Goal: Task Accomplishment & Management: Complete application form

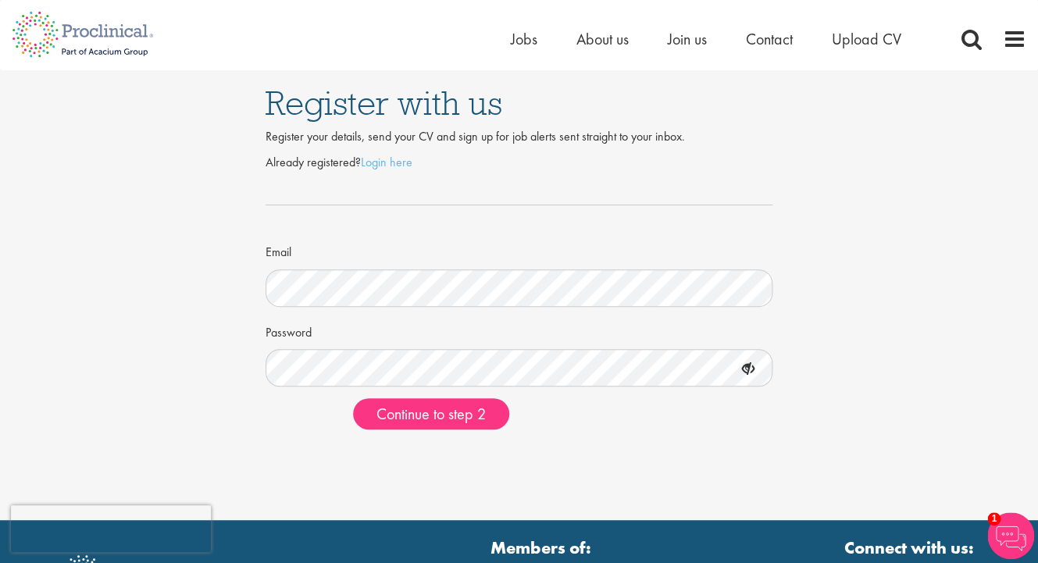
click at [230, 297] on div "Register with us Register your details, send your CV and sign up for job alerts…" at bounding box center [518, 256] width 1061 height 372
click at [385, 169] on link "Login here" at bounding box center [387, 162] width 52 height 16
click at [194, 376] on div "Register with us Register your details, send your CV and sign up for job alerts…" at bounding box center [518, 256] width 1061 height 372
click at [207, 344] on div "Register with us Register your details, send your CV and sign up for job alerts…" at bounding box center [518, 256] width 1061 height 372
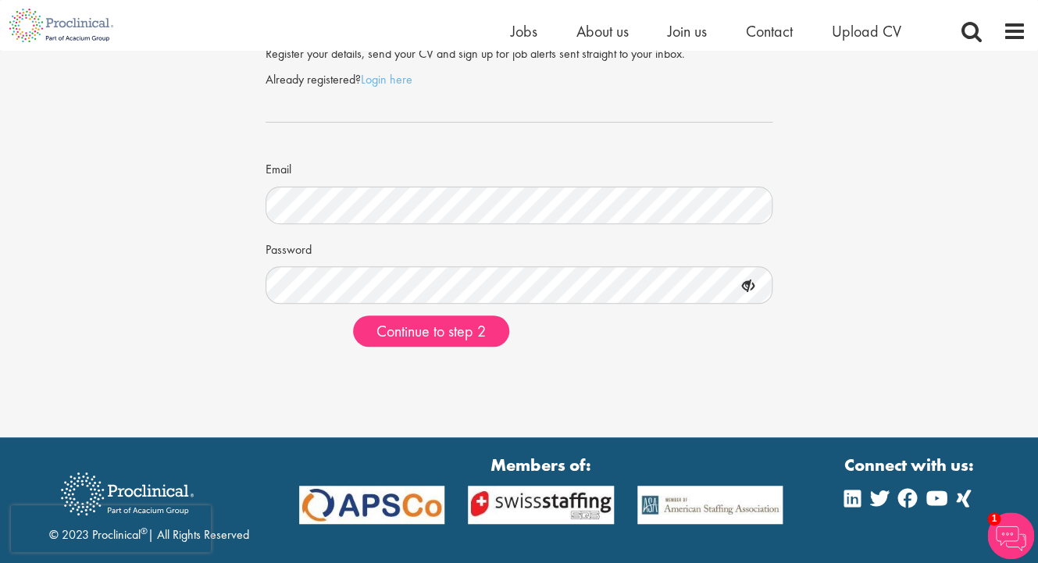
scroll to position [56, 0]
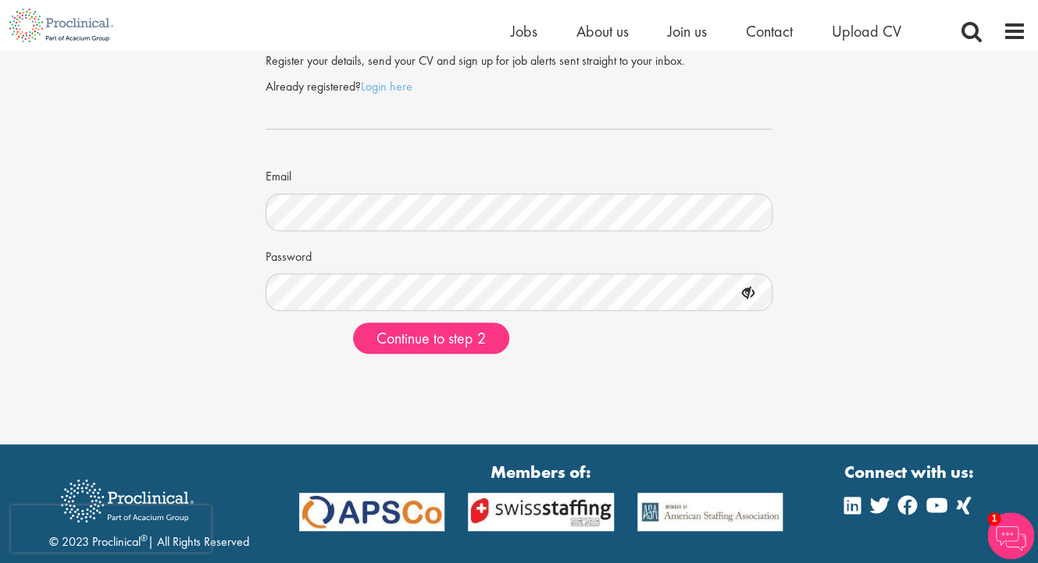
click at [741, 291] on icon at bounding box center [747, 293] width 27 height 27
click at [743, 297] on icon at bounding box center [747, 293] width 27 height 27
click at [479, 340] on span "Continue to step 2" at bounding box center [430, 338] width 109 height 20
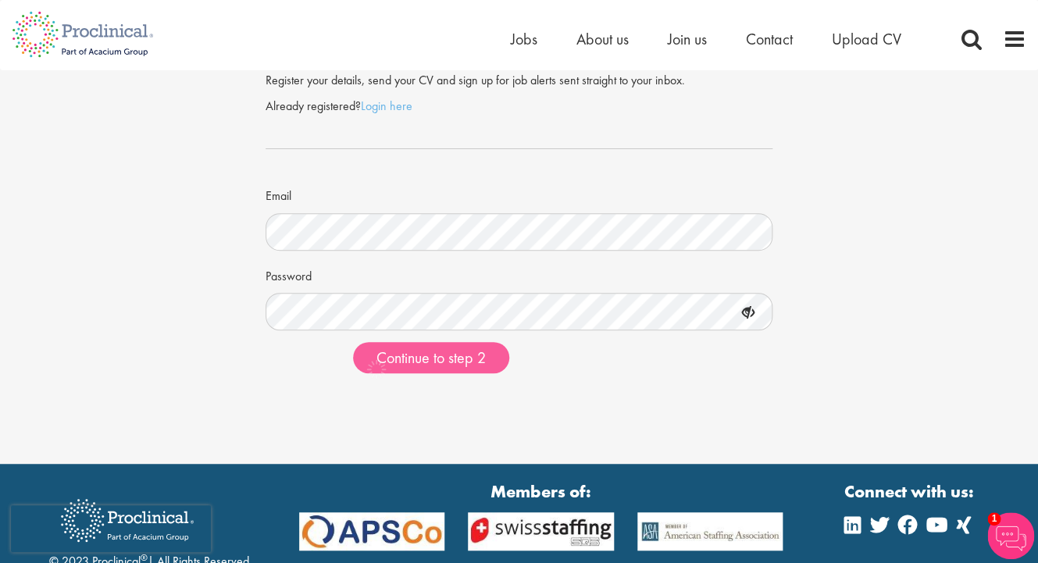
scroll to position [0, 0]
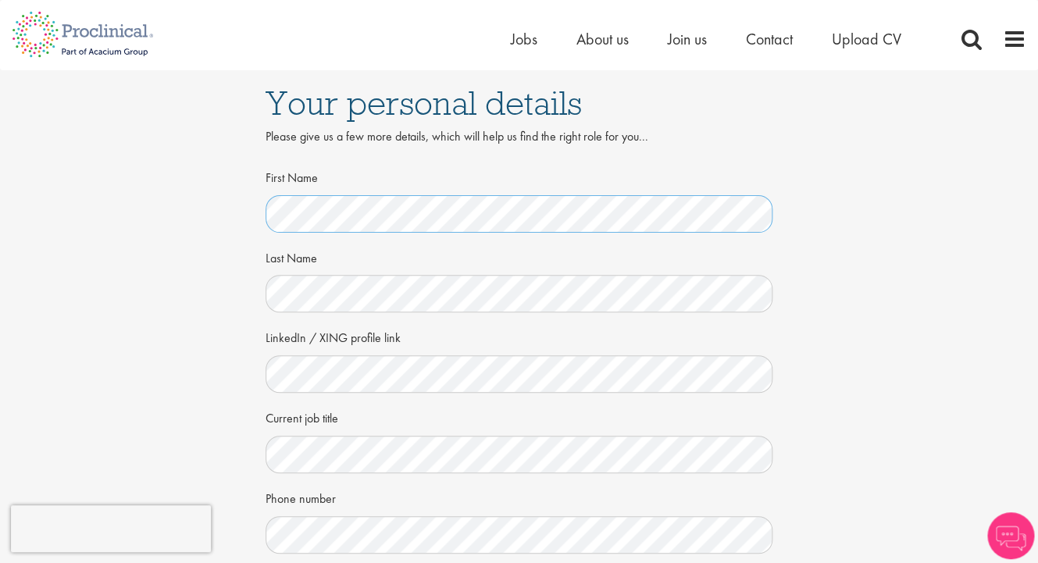
click at [229, 221] on div "Your personal details Please give us a few more details, which will help us fin…" at bounding box center [518, 427] width 1061 height 715
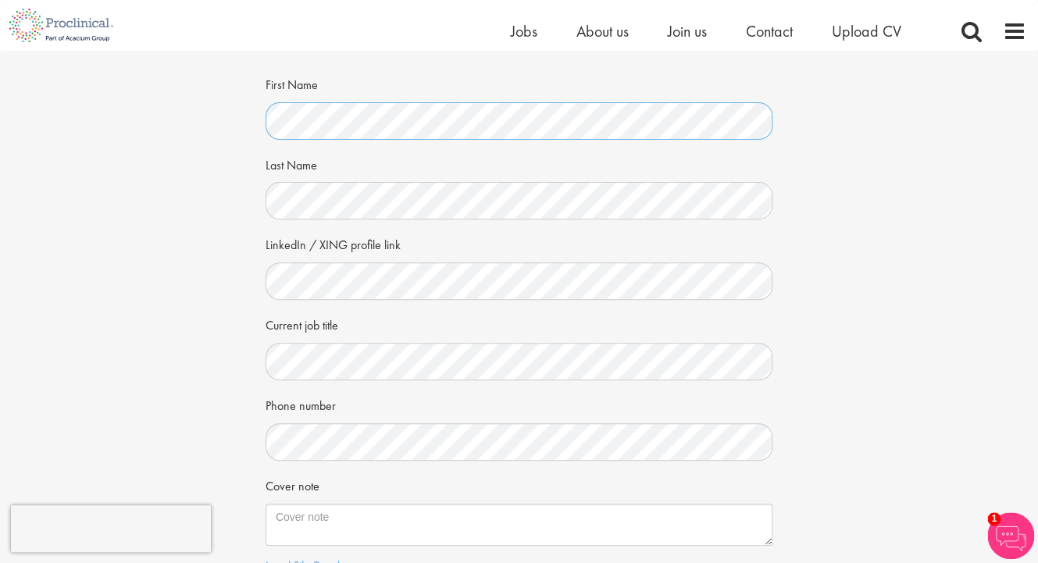
scroll to position [80, 0]
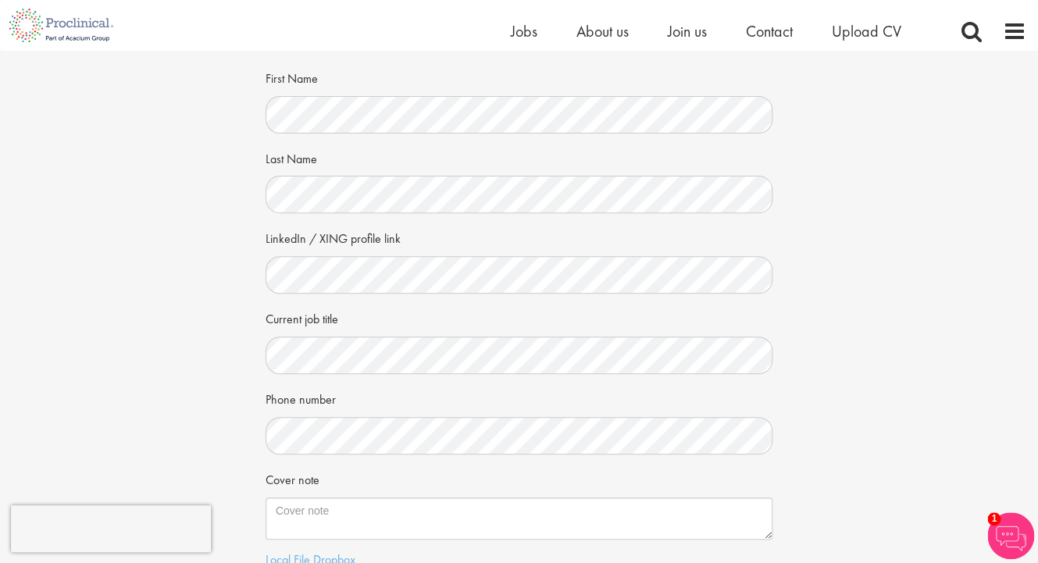
click at [237, 334] on div "Your personal details Please give us a few more details, which will help us fin…" at bounding box center [518, 328] width 1061 height 715
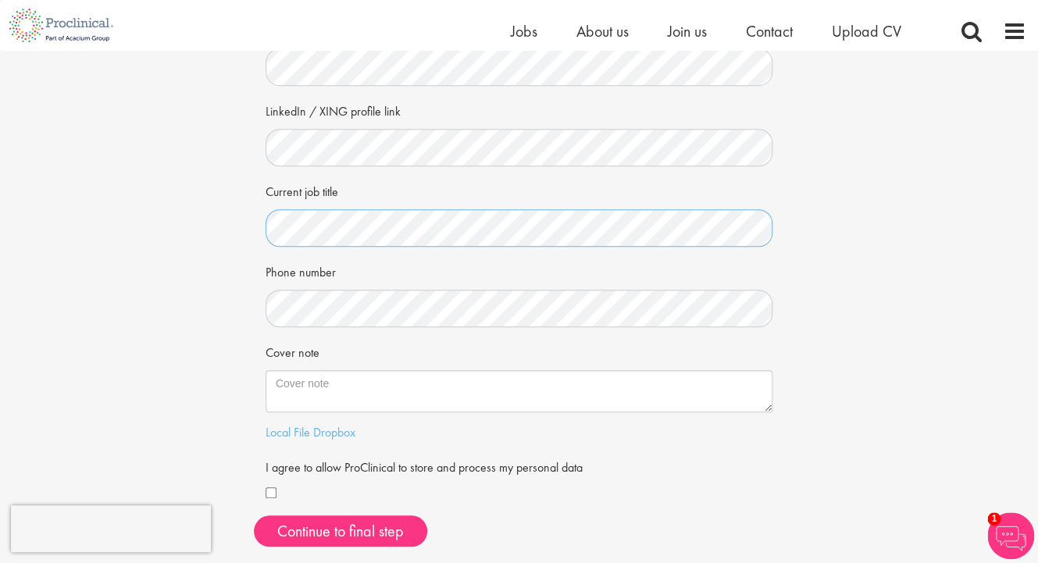
scroll to position [211, 0]
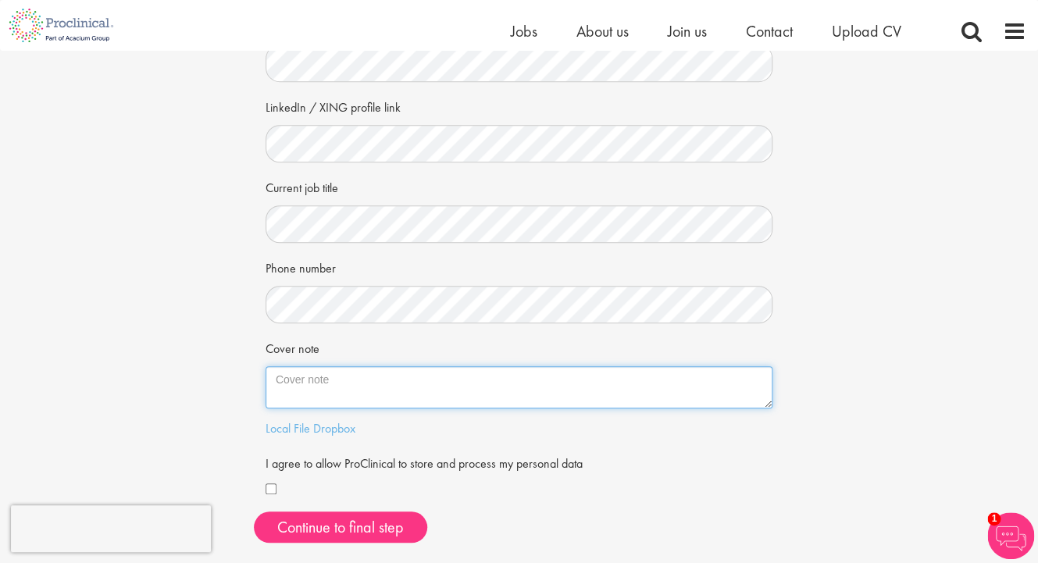
click at [355, 397] on textarea "Cover note" at bounding box center [519, 387] width 508 height 42
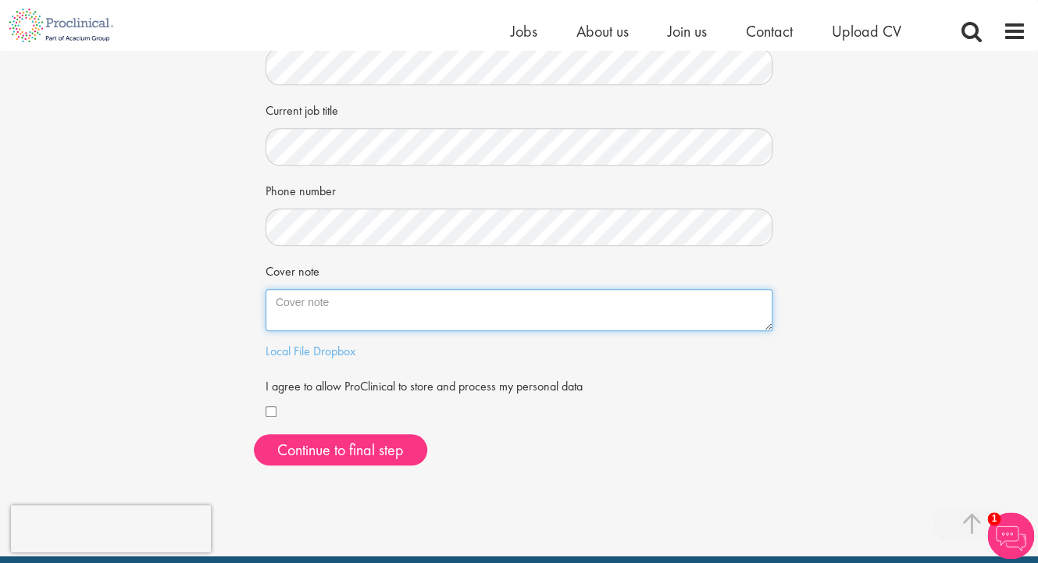
scroll to position [289, 0]
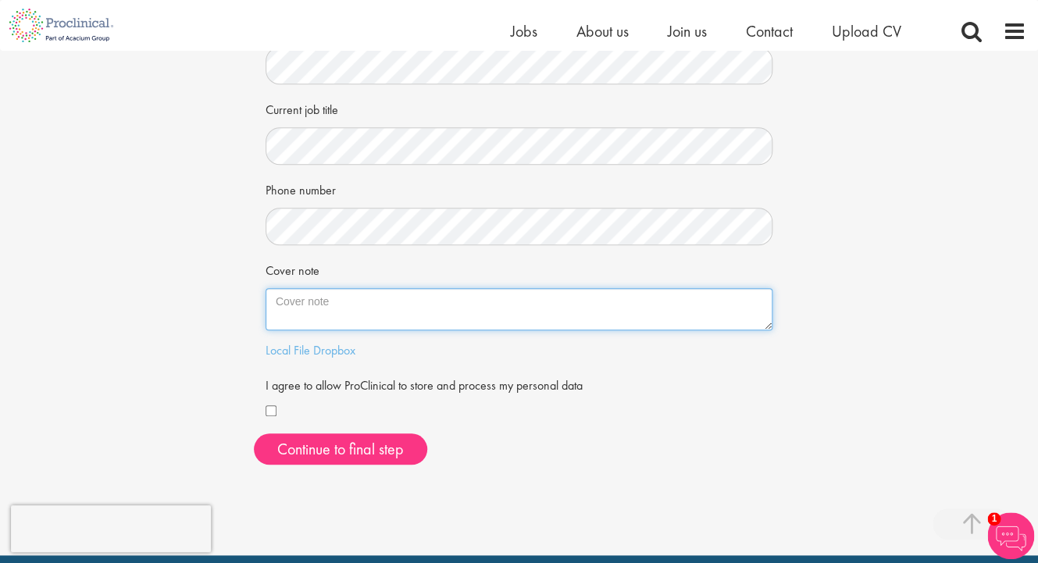
click at [330, 303] on textarea "Cover note" at bounding box center [519, 309] width 508 height 42
paste textarea "I am writing to express my interest in the Project Management Lead position. Wi…"
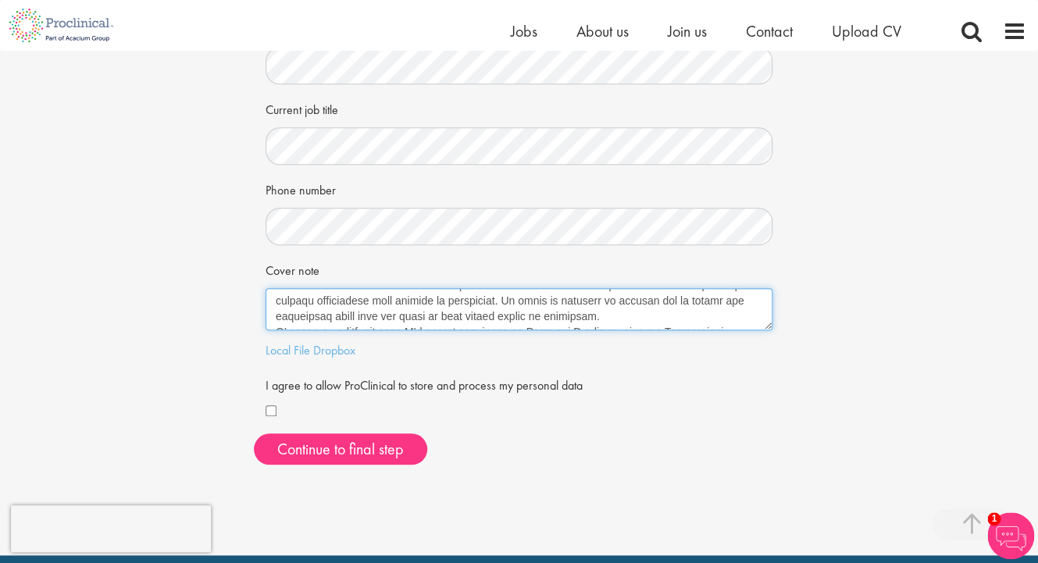
scroll to position [297, 0]
type textarea "I am writing to express my interest in the Project Management Lead position. Wi…"
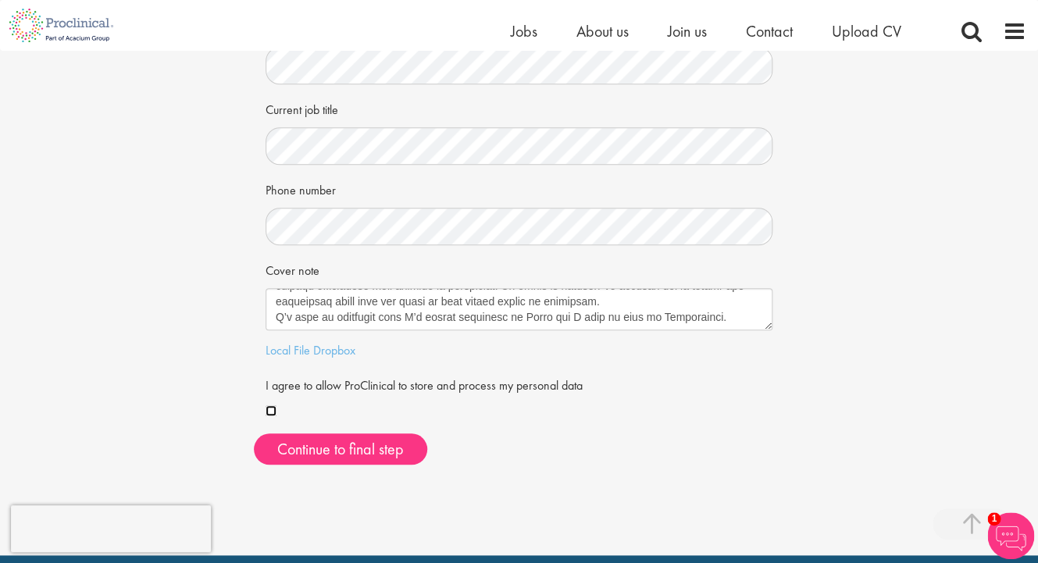
scroll to position [315, 0]
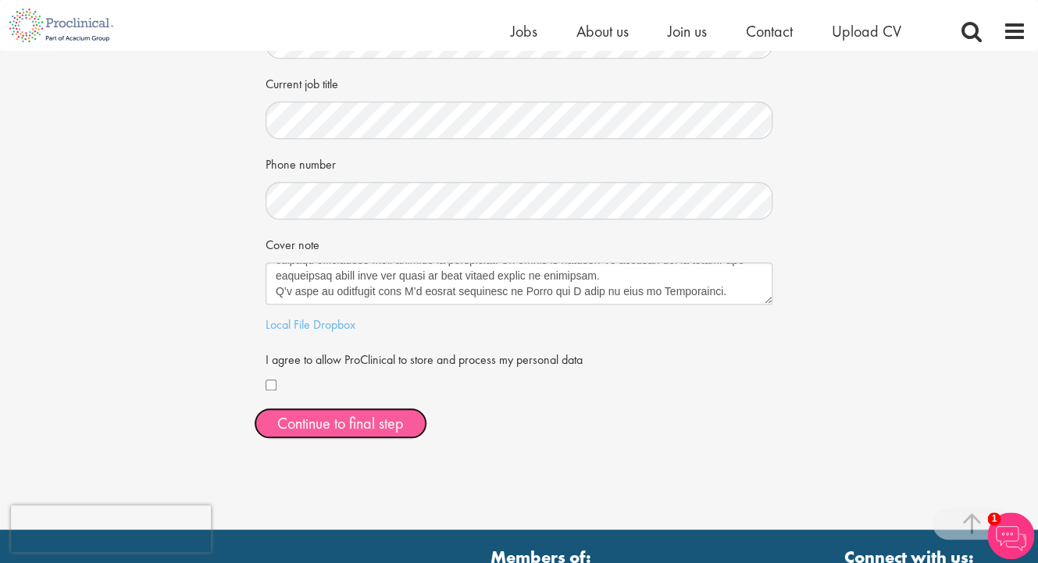
click at [374, 431] on button "Continue to final step" at bounding box center [340, 423] width 173 height 31
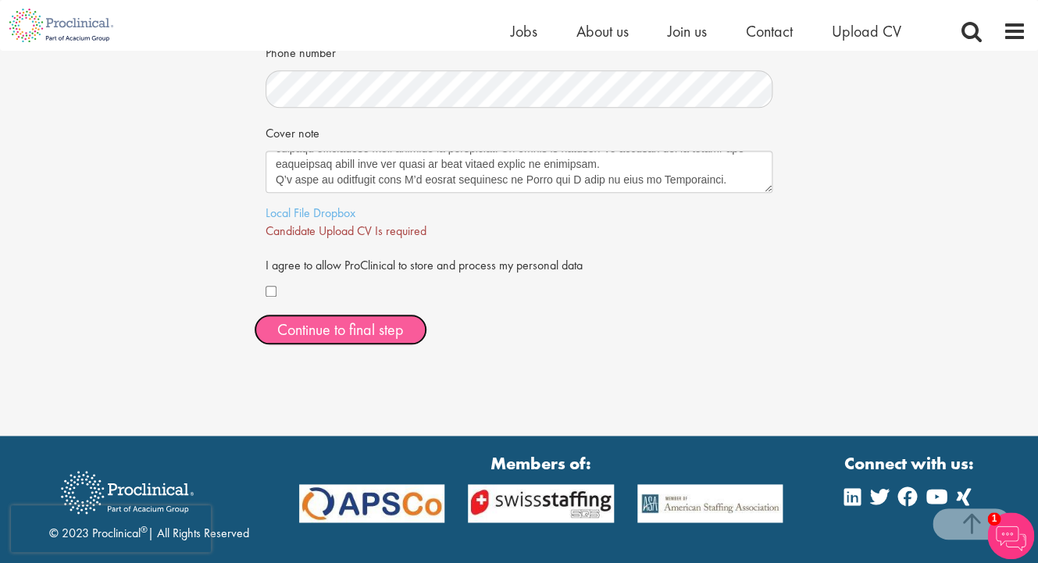
scroll to position [432, 0]
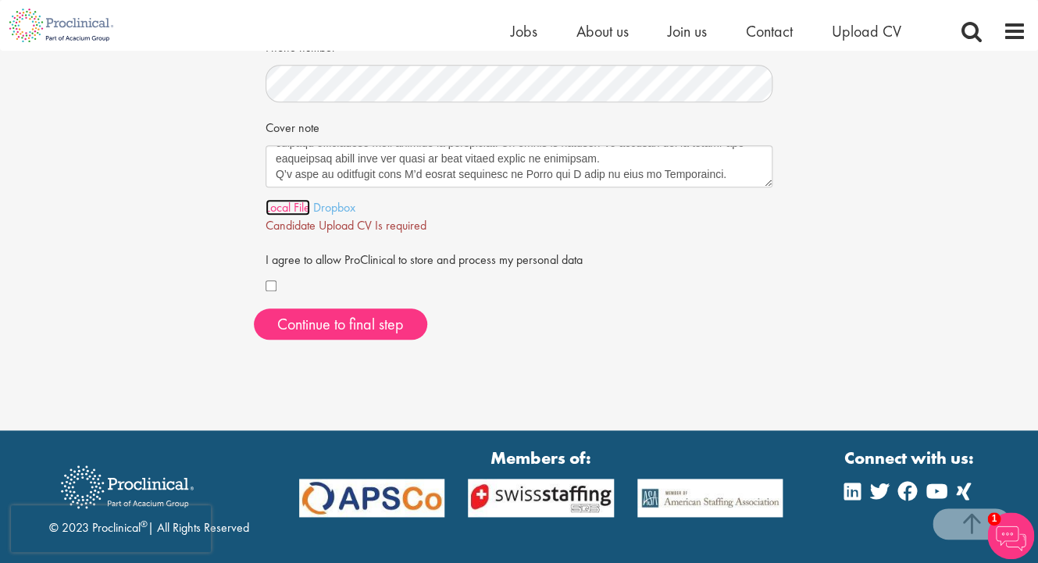
click at [304, 214] on link "Local File" at bounding box center [287, 207] width 45 height 16
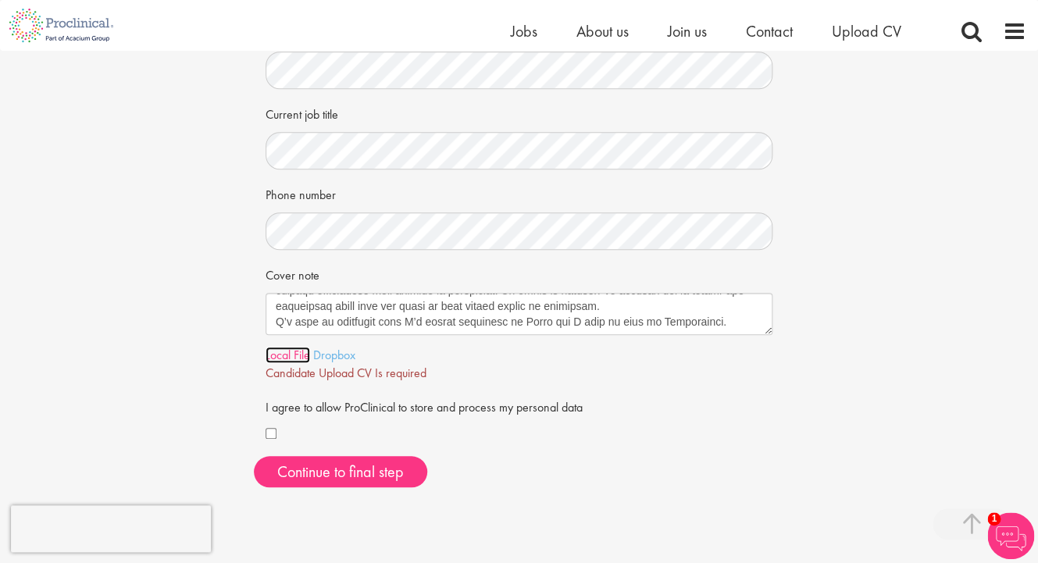
scroll to position [337, 0]
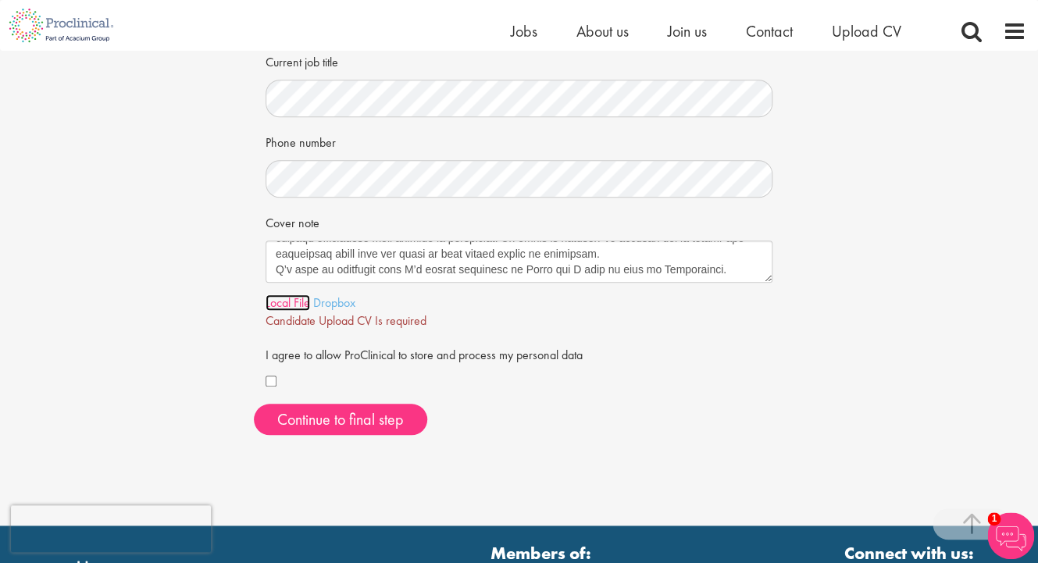
click at [283, 303] on link "Local File" at bounding box center [287, 302] width 45 height 16
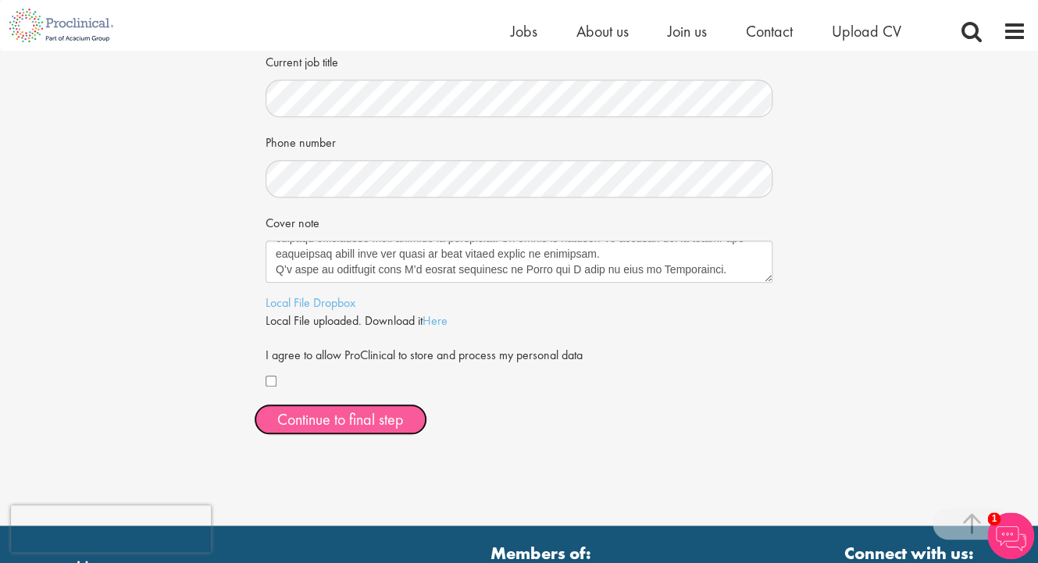
click at [383, 417] on span "Continue to final step" at bounding box center [340, 419] width 126 height 20
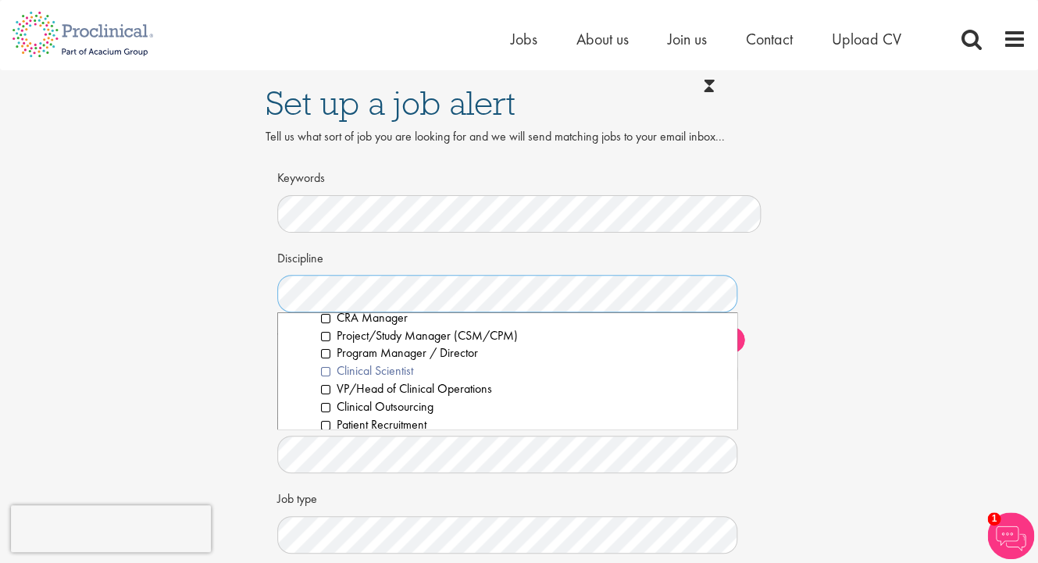
scroll to position [423, 0]
click at [326, 353] on li "Program Manager / Director" at bounding box center [523, 353] width 404 height 18
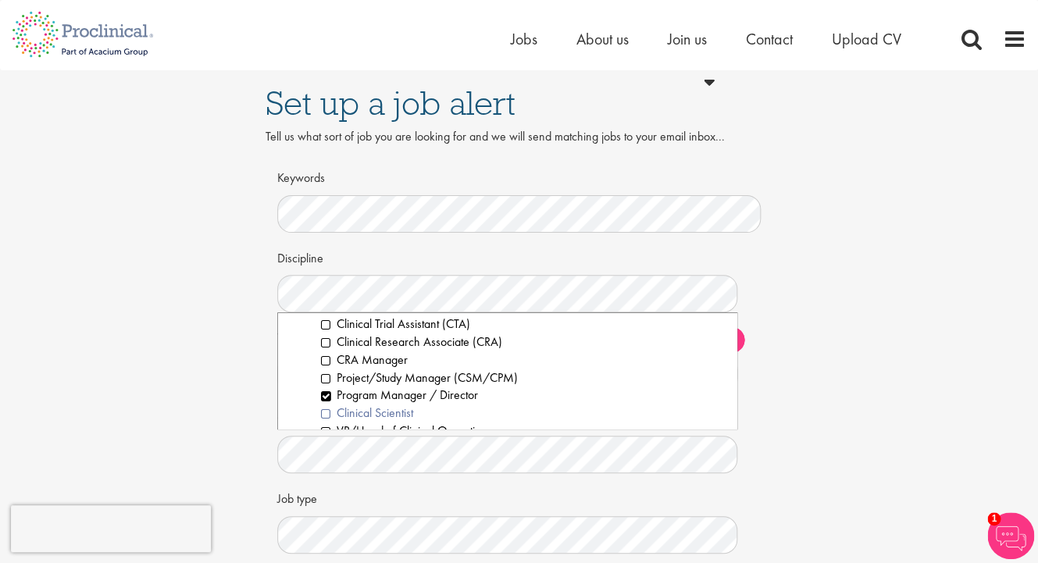
scroll to position [382, 0]
click at [331, 394] on li "Program Manager / Director" at bounding box center [523, 394] width 404 height 18
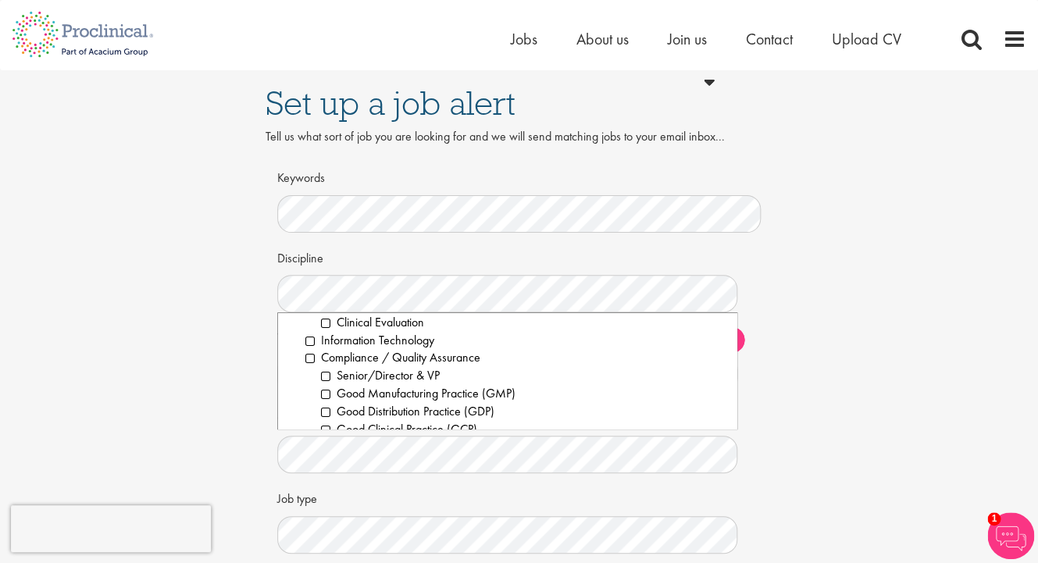
scroll to position [543, 0]
click at [309, 342] on li "Information Technology" at bounding box center [515, 340] width 420 height 18
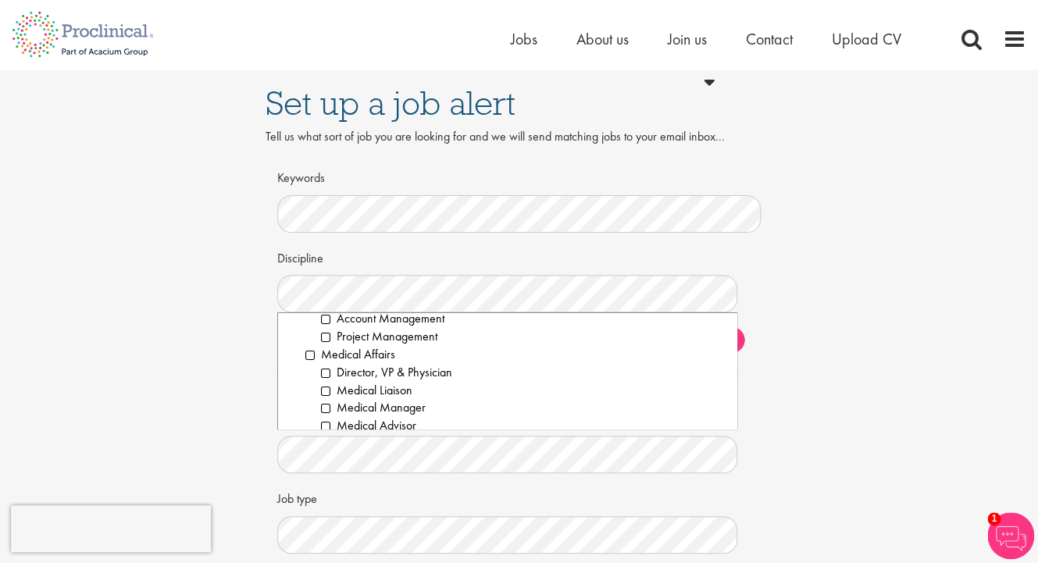
scroll to position [1405, 0]
click at [329, 335] on li "Project Management" at bounding box center [523, 334] width 404 height 18
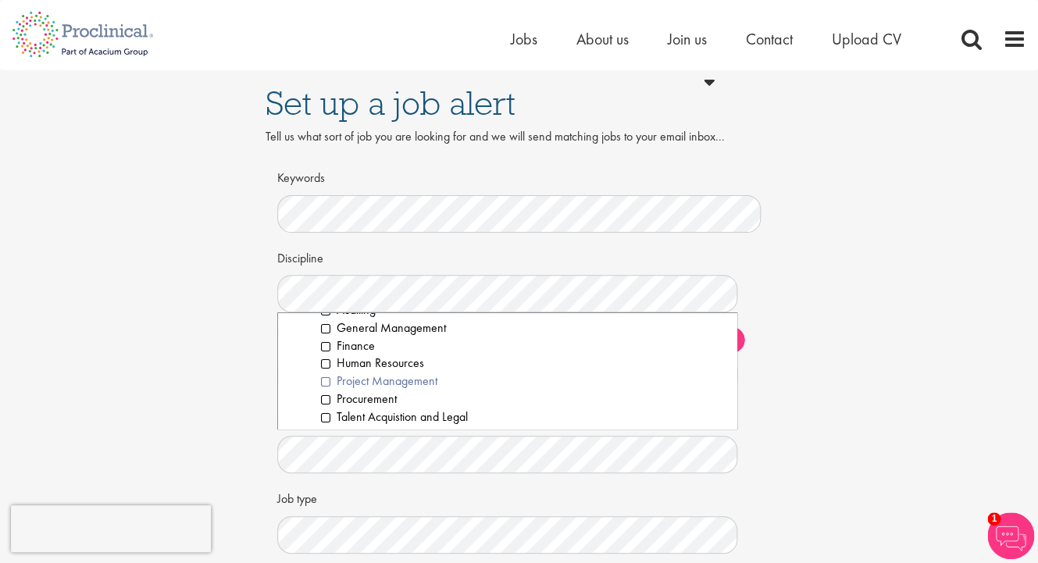
click at [327, 382] on li "Project Management" at bounding box center [523, 381] width 404 height 18
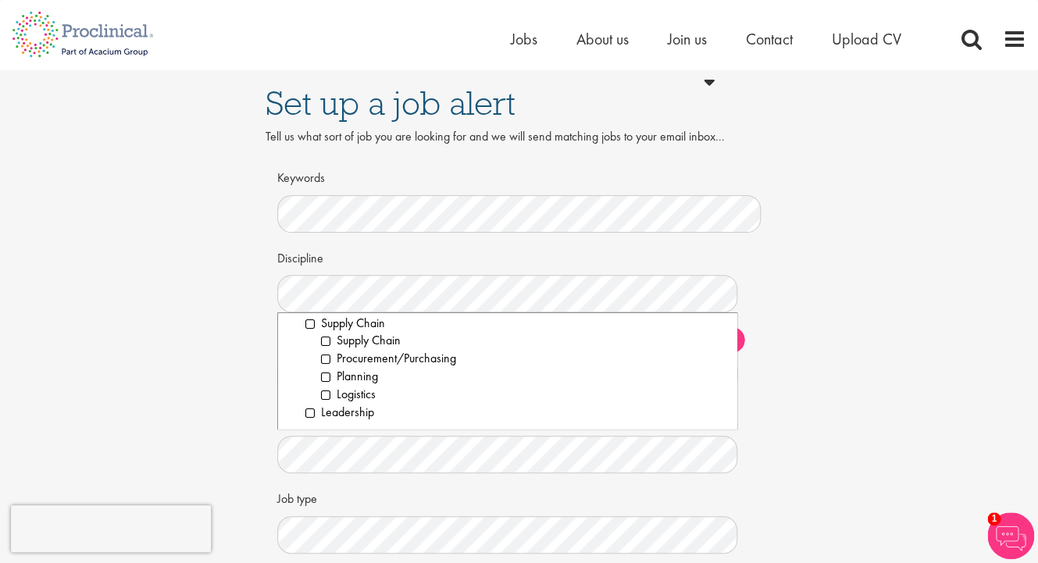
scroll to position [10, 0]
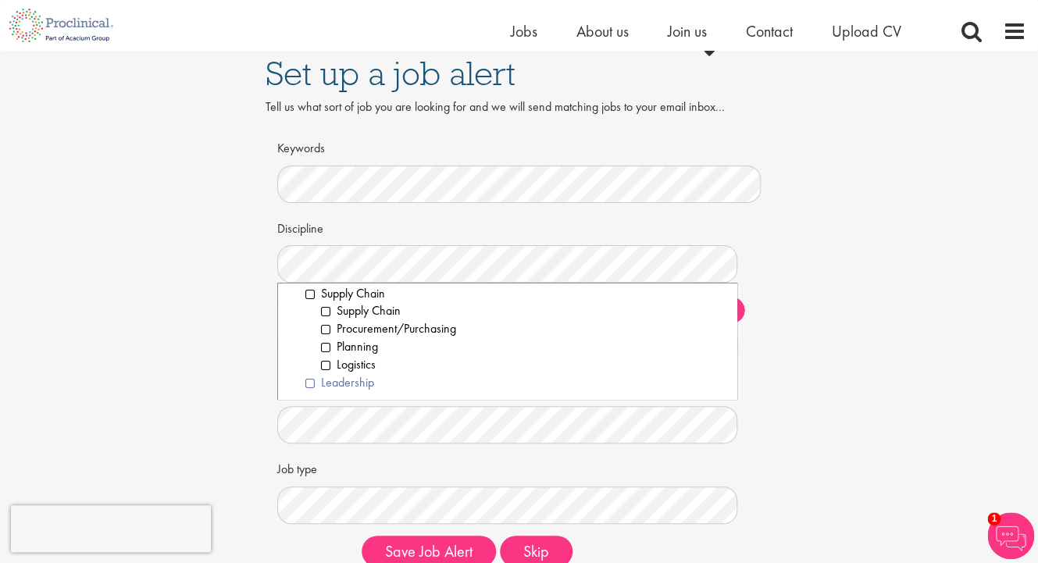
click at [314, 383] on li "Leadership" at bounding box center [515, 383] width 420 height 18
click at [312, 294] on li "Business Development" at bounding box center [515, 296] width 420 height 18
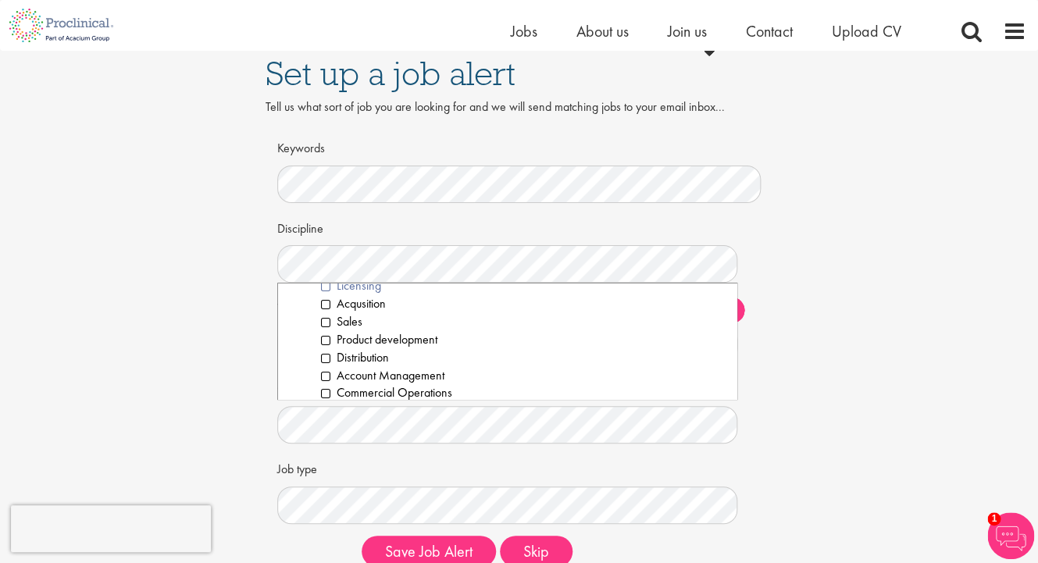
scroll to position [247, 0]
click at [319, 343] on ol "Partnering Investments Licensing Acqusition Sales Product development Distribut…" at bounding box center [515, 321] width 420 height 161
click at [325, 343] on li "Product development" at bounding box center [523, 339] width 404 height 18
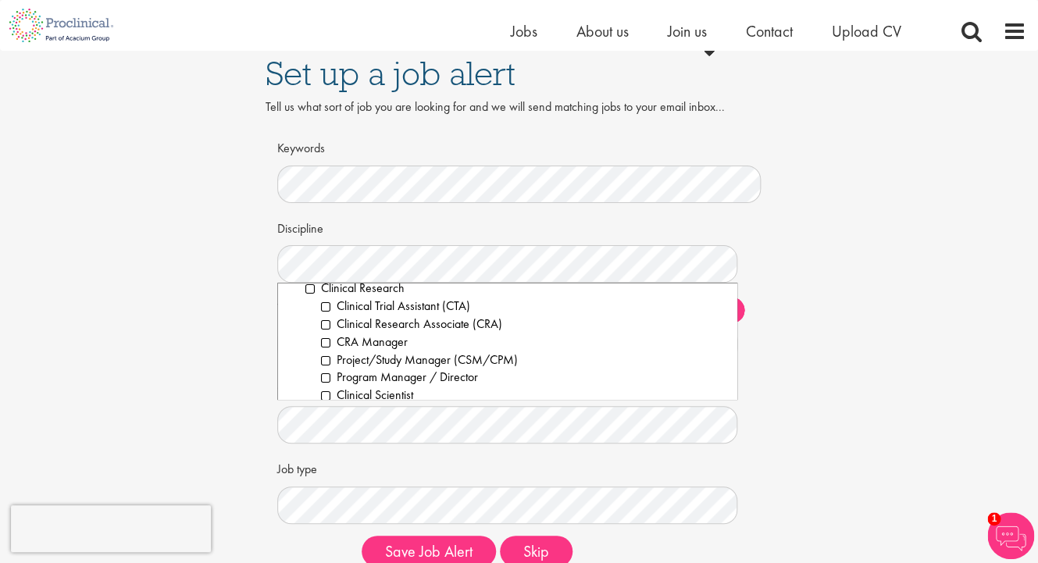
scroll to position [373, 0]
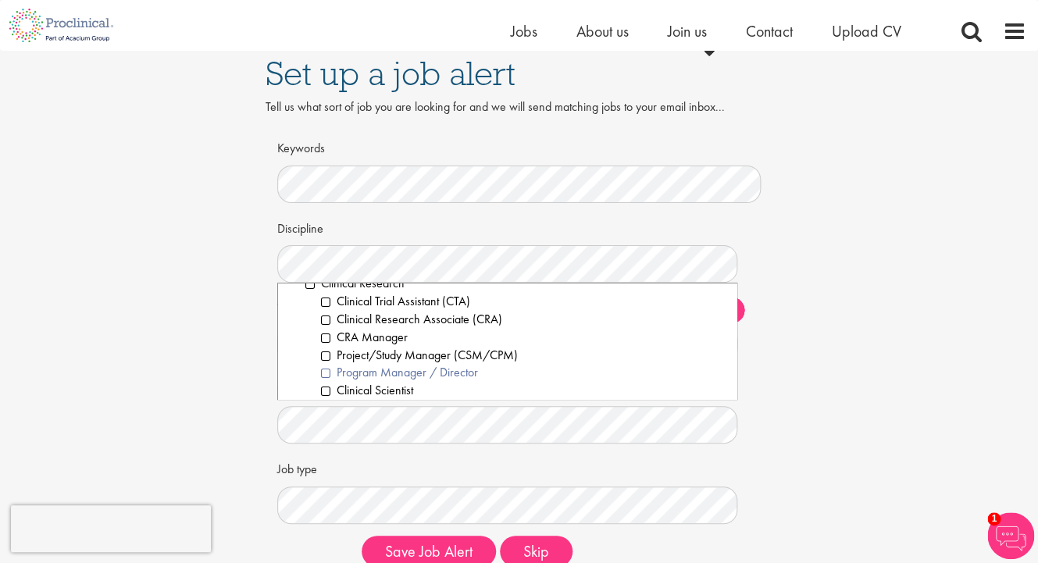
click at [331, 374] on li "Program Manager / Director" at bounding box center [523, 373] width 404 height 18
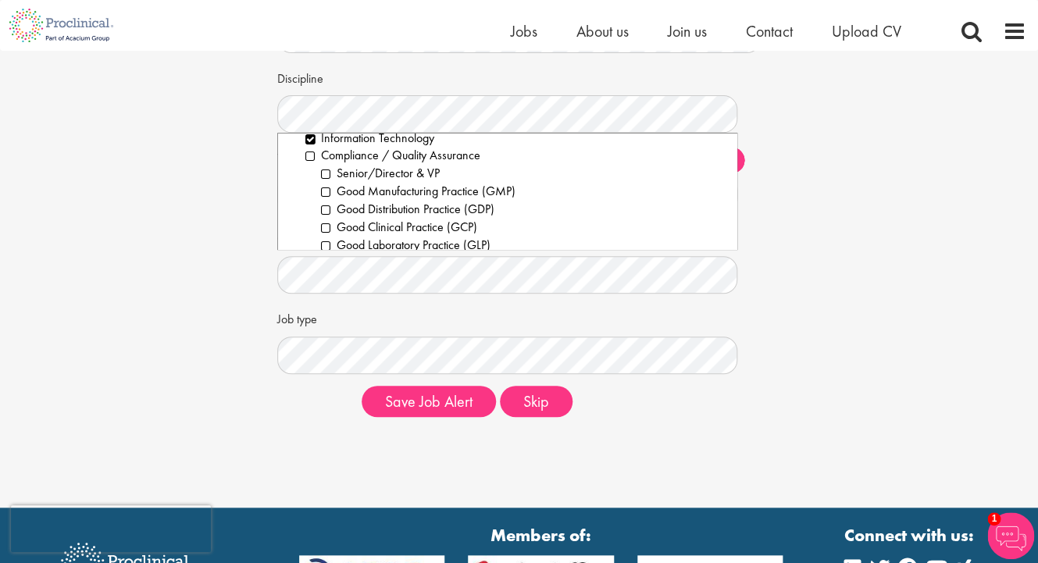
scroll to position [162, 0]
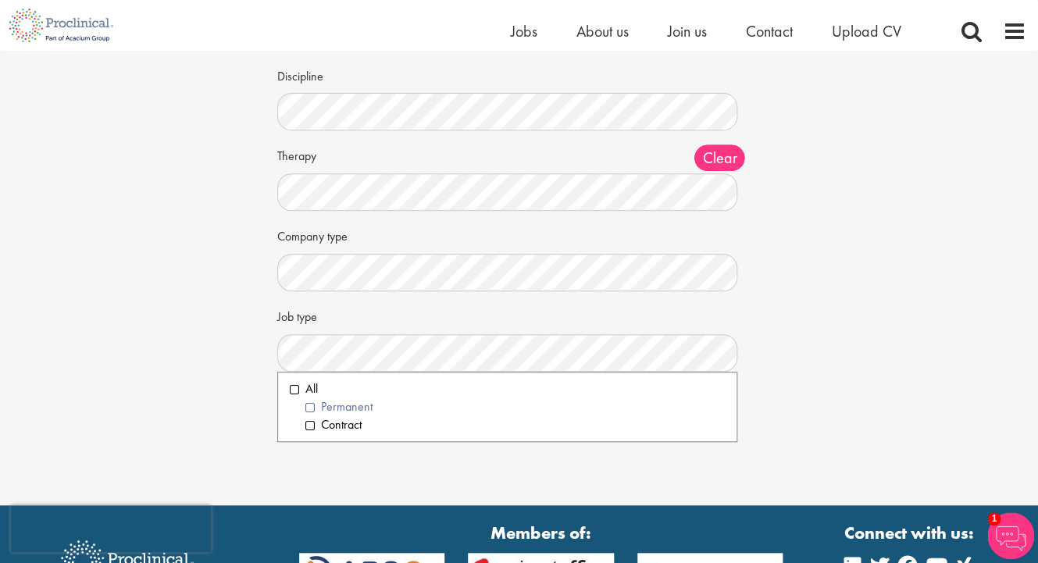
click at [314, 409] on li "Permanent" at bounding box center [515, 407] width 420 height 18
click at [752, 395] on div "Save Job Alert Skip" at bounding box center [555, 398] width 411 height 31
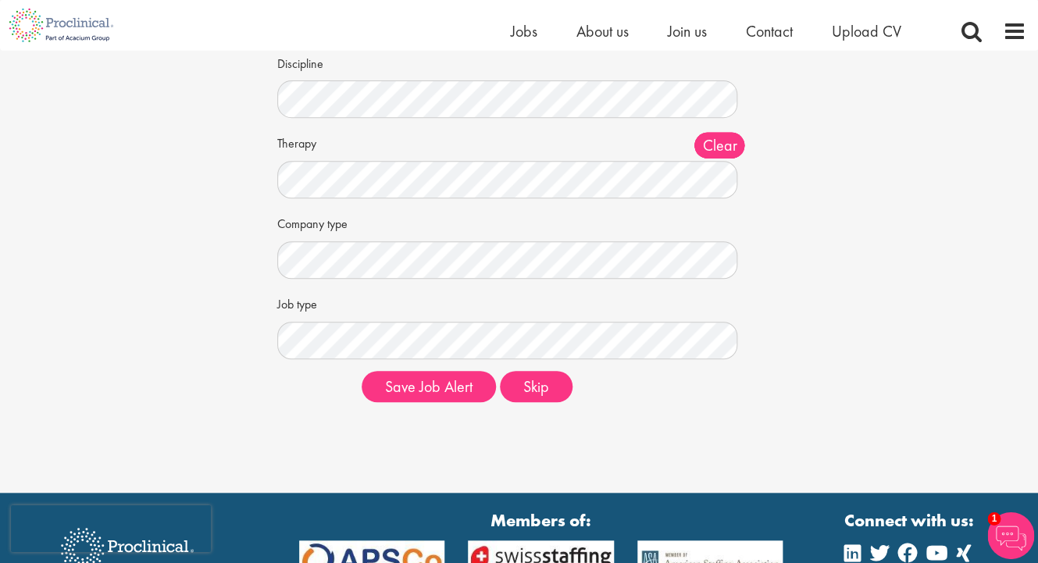
scroll to position [172, 0]
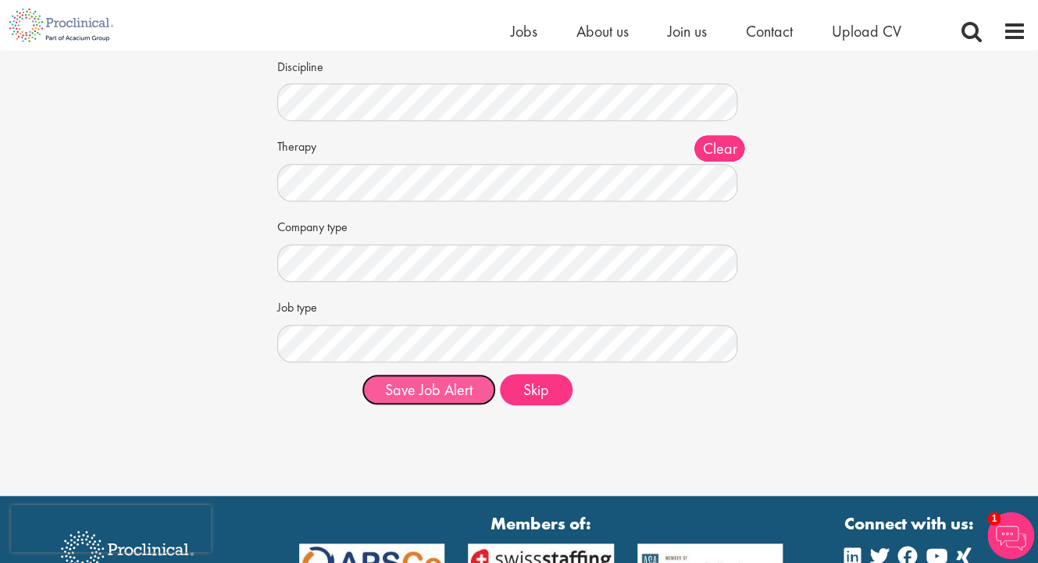
click at [458, 387] on button "Save Job Alert" at bounding box center [429, 389] width 134 height 31
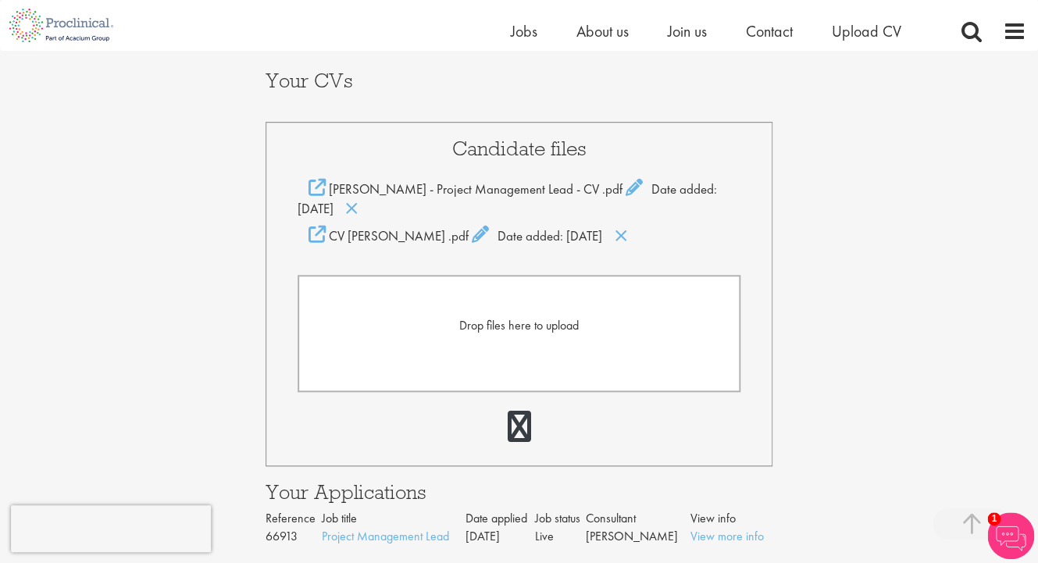
scroll to position [306, 0]
click at [513, 336] on form "Drop files here to upload" at bounding box center [518, 332] width 443 height 117
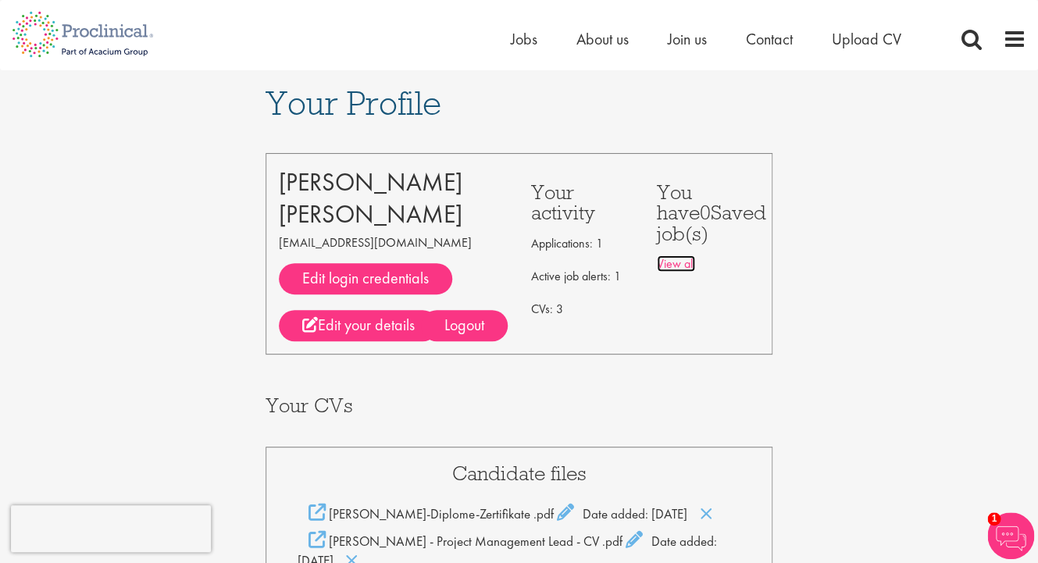
click at [668, 262] on link "View all" at bounding box center [676, 263] width 38 height 16
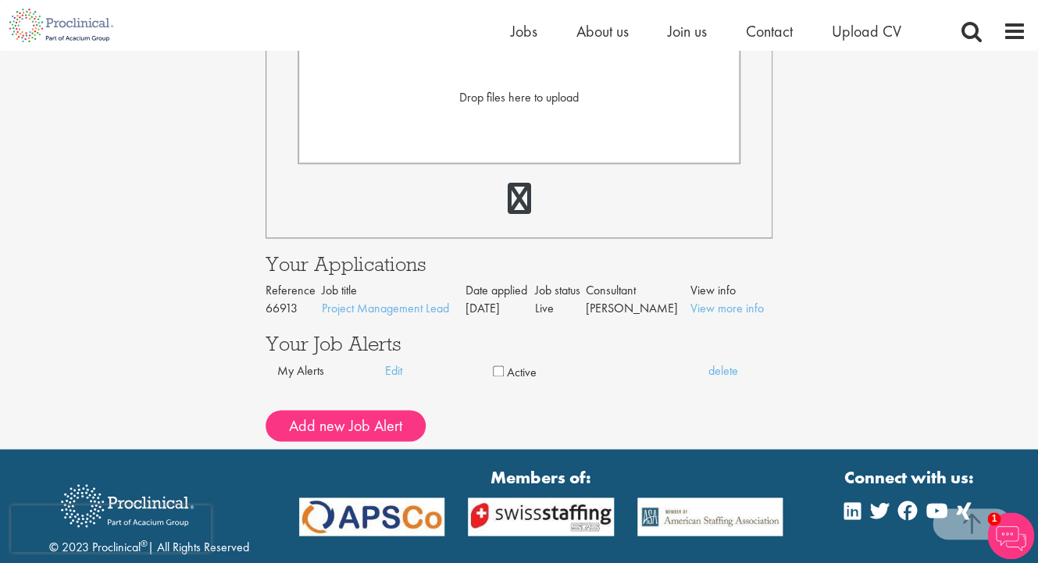
scroll to position [565, 0]
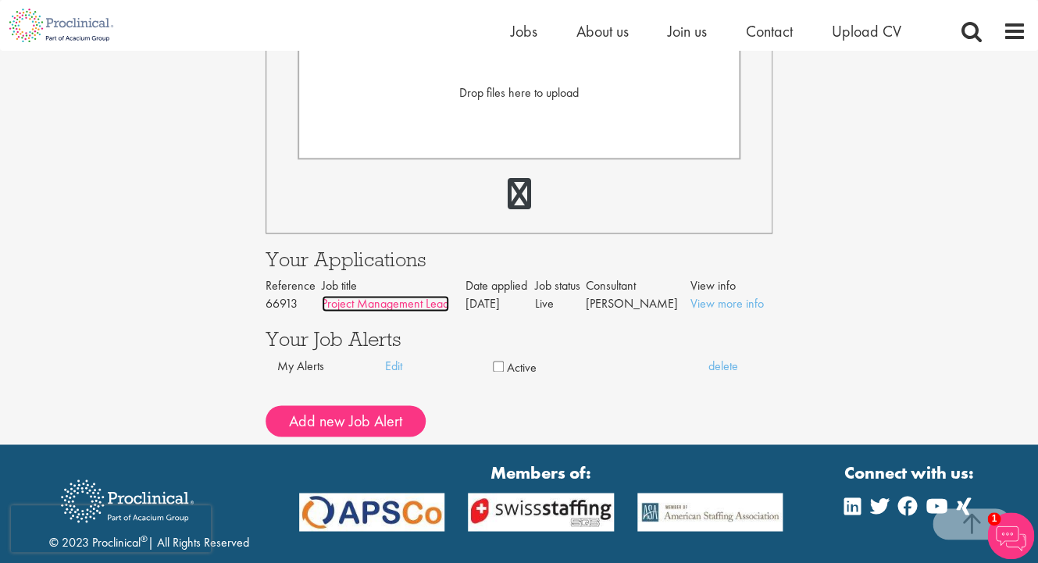
click at [429, 312] on link "Project Management Lead" at bounding box center [385, 303] width 127 height 16
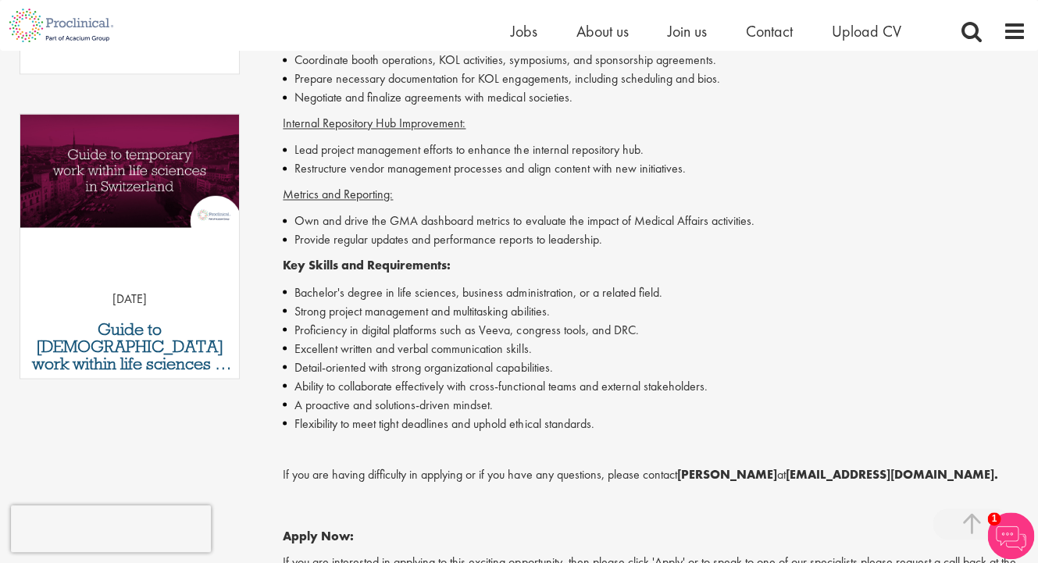
scroll to position [774, 0]
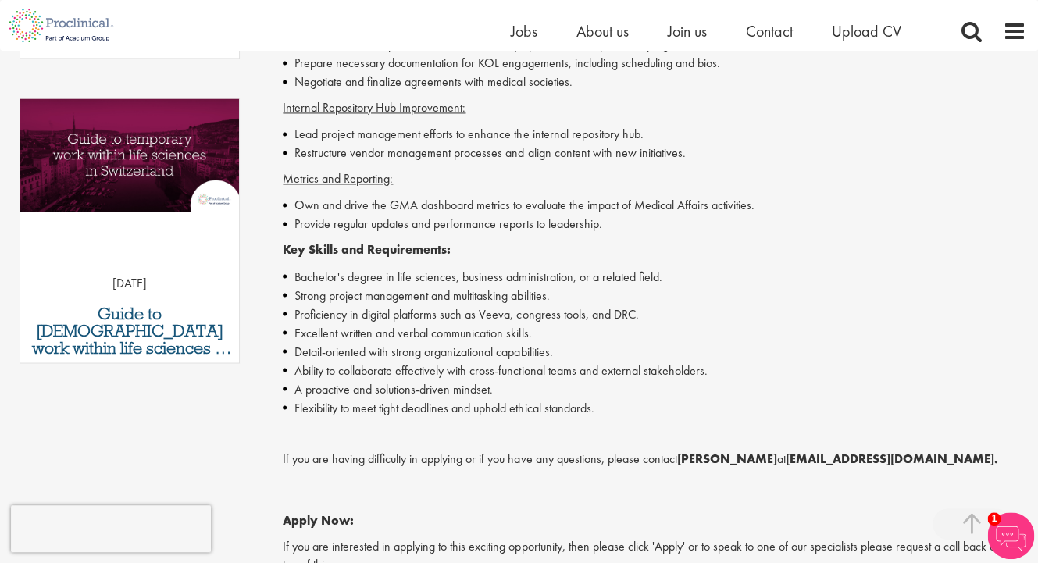
drag, startPoint x: 283, startPoint y: 181, endPoint x: 605, endPoint y: 407, distance: 392.9
click at [605, 407] on div "Proclinical is seeking a highly organized and motivated individual to join as a…" at bounding box center [654, 170] width 743 height 978
copy div "Proclinical is seeking a highly organized and motivated individual to join as a…"
click at [810, 261] on div "Proclinical is seeking a highly organized and motivated individual to join as a…" at bounding box center [654, 170] width 743 height 978
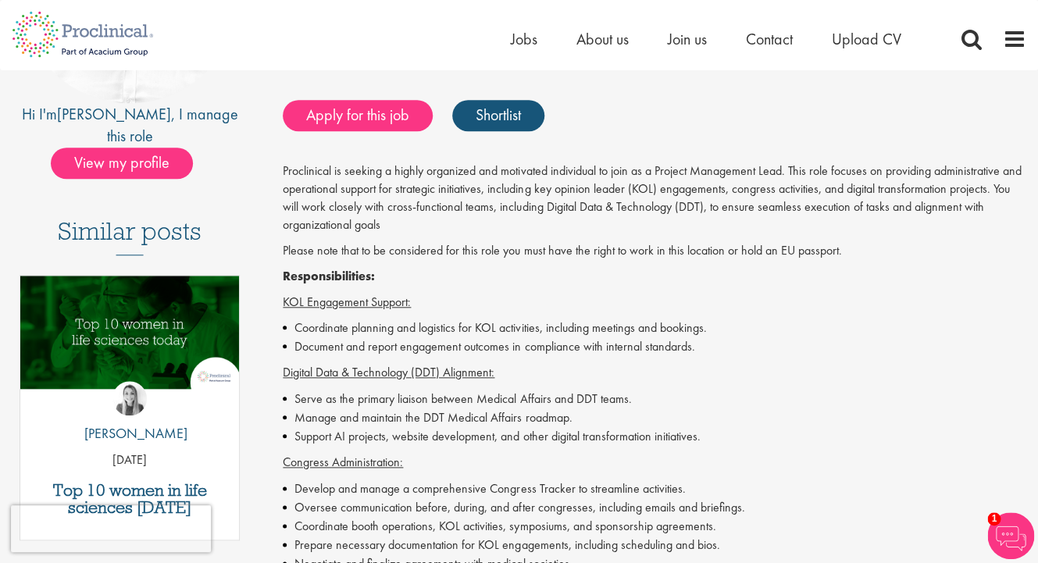
scroll to position [0, 0]
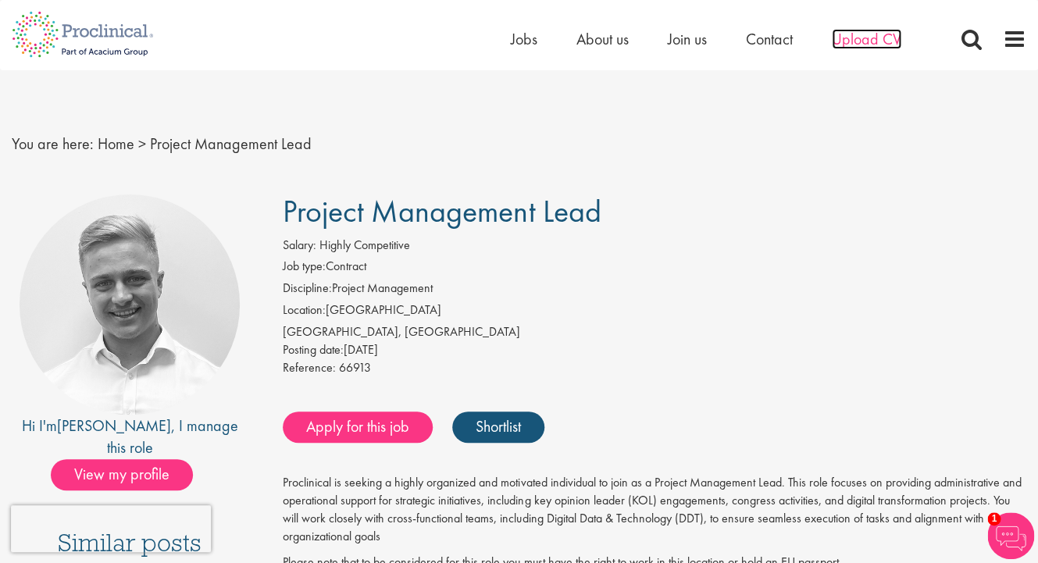
click at [872, 42] on span "Upload CV" at bounding box center [866, 39] width 69 height 20
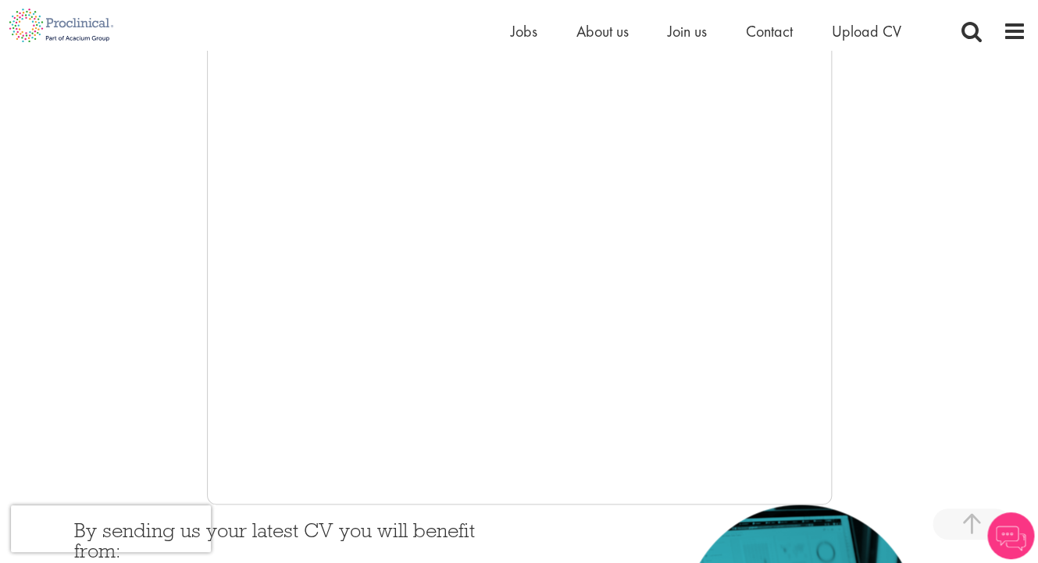
scroll to position [287, 0]
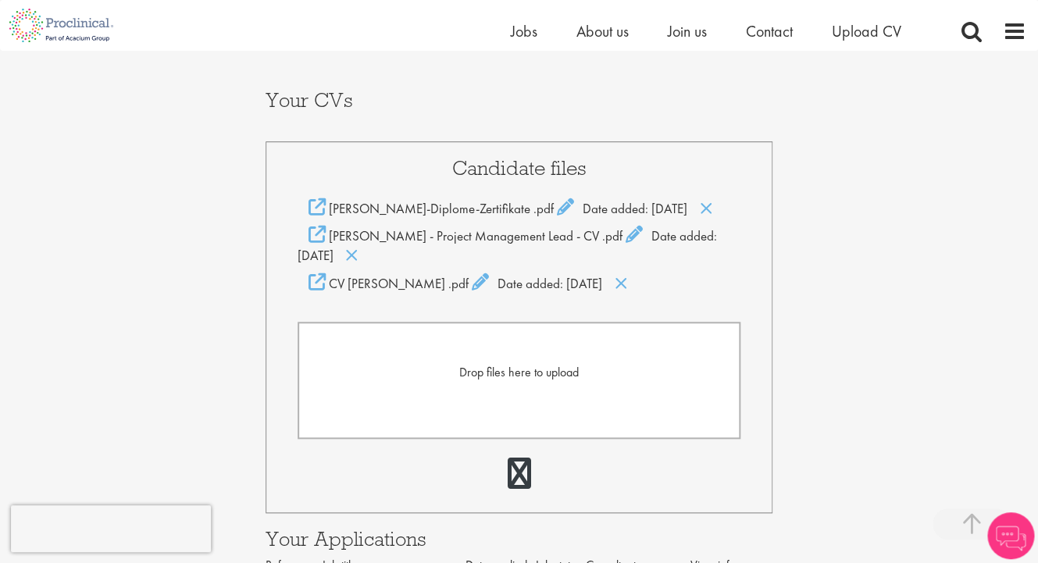
scroll to position [287, 0]
click at [488, 379] on span "Drop files here to upload" at bounding box center [518, 371] width 119 height 16
click at [632, 242] on icon at bounding box center [633, 233] width 17 height 17
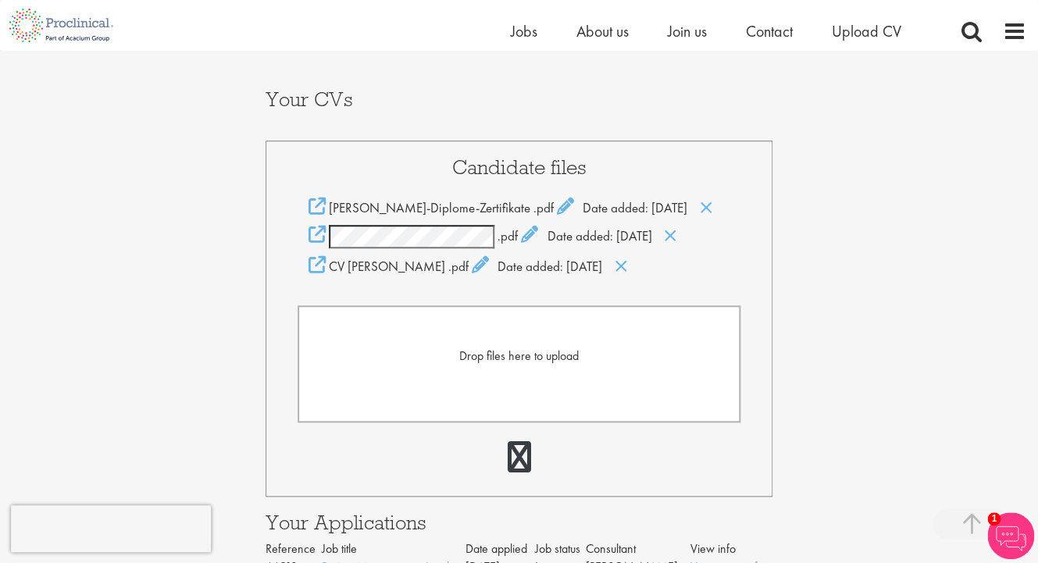
click at [557, 350] on form "Drop files here to upload" at bounding box center [518, 363] width 443 height 117
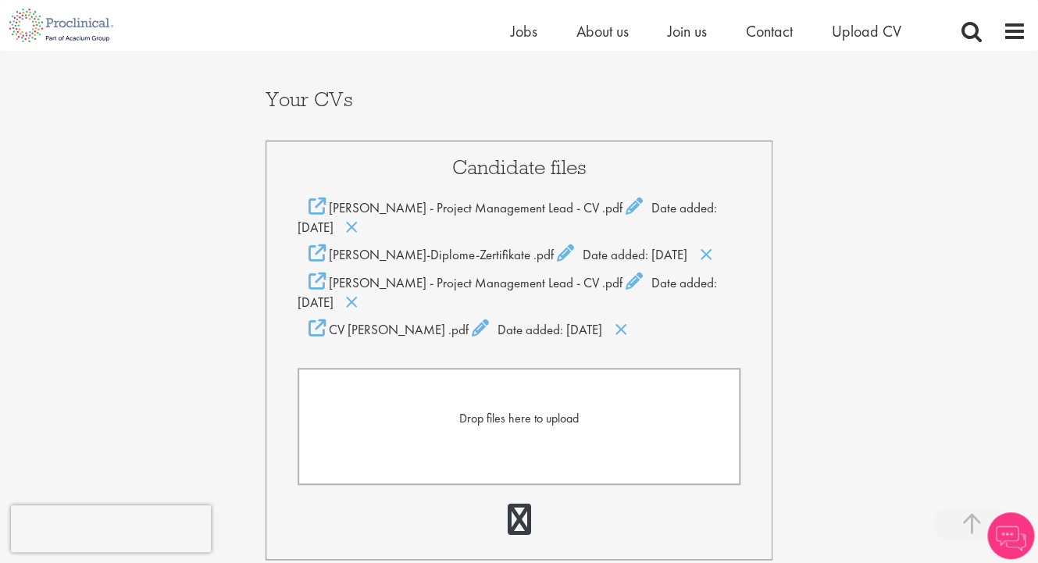
scroll to position [292, 0]
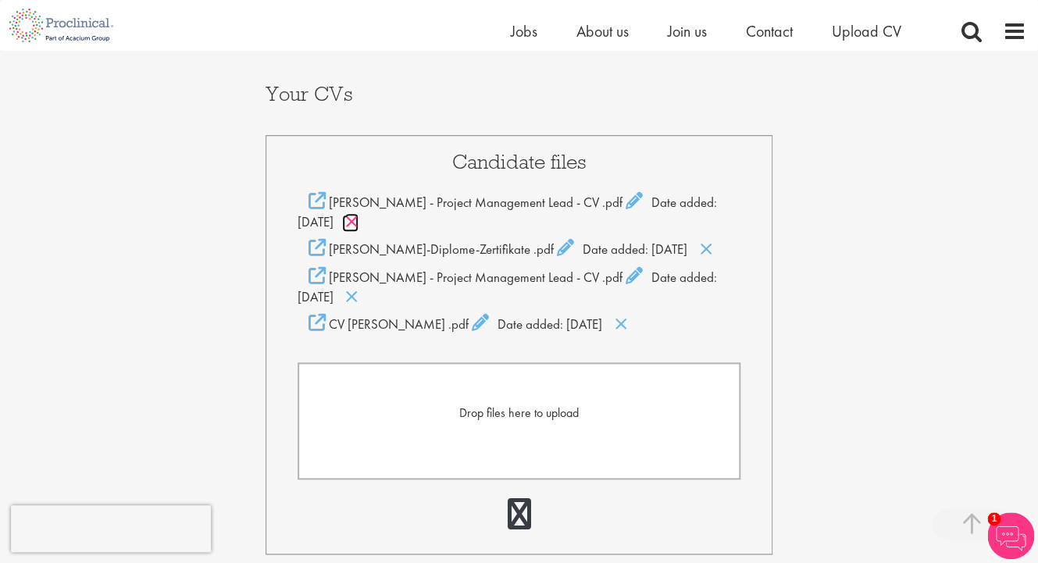
click at [353, 222] on icon at bounding box center [351, 221] width 13 height 17
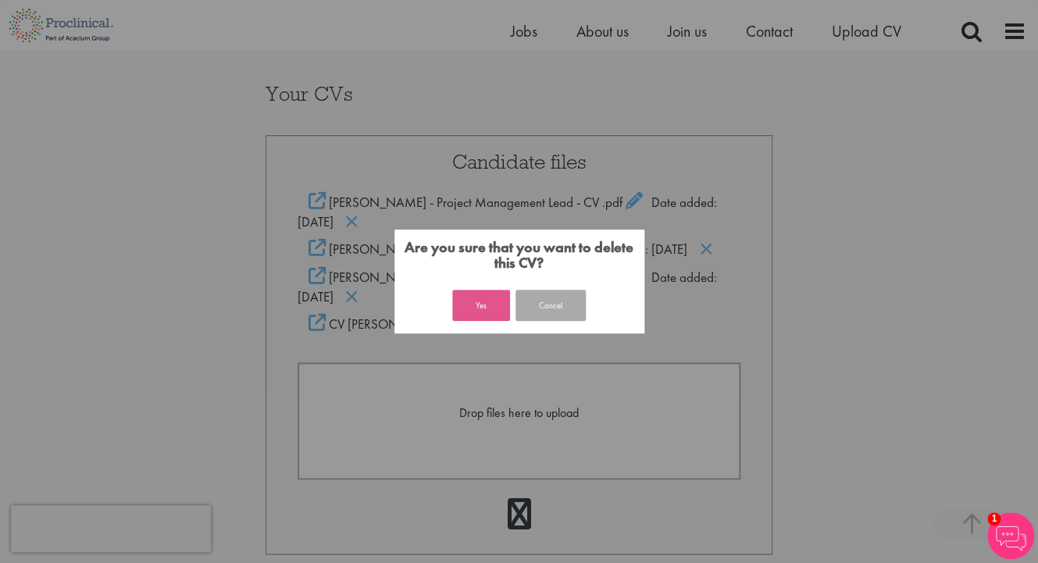
click at [483, 298] on button "Yes" at bounding box center [481, 305] width 58 height 31
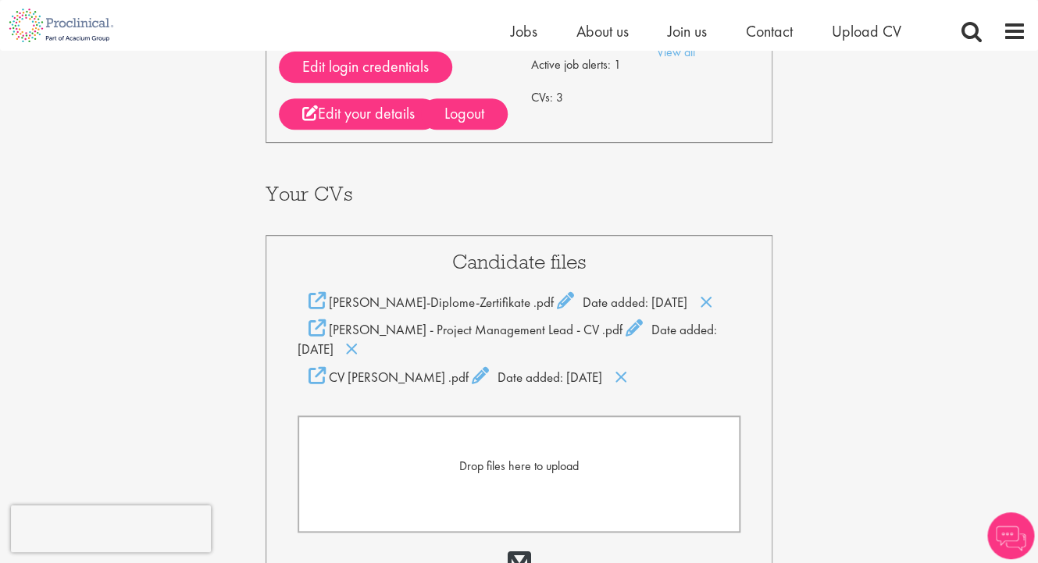
scroll to position [193, 0]
click at [518, 503] on form "Drop files here to upload" at bounding box center [518, 473] width 443 height 117
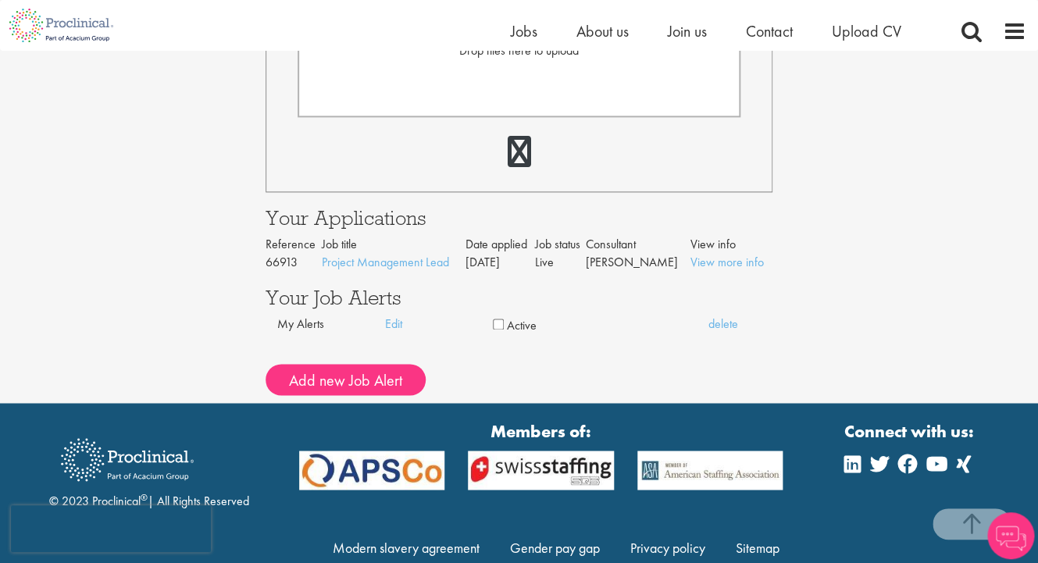
scroll to position [655, 0]
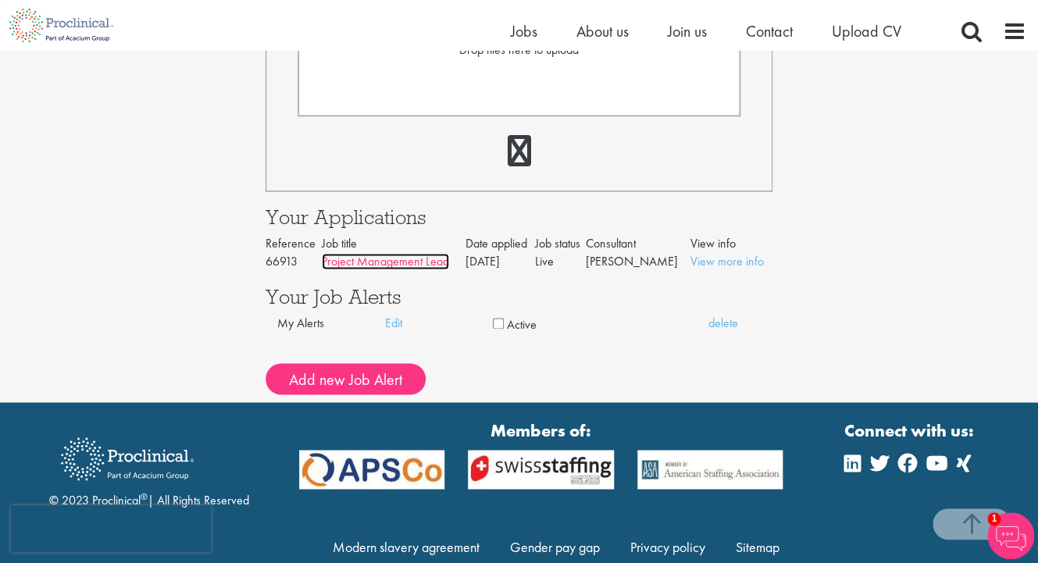
click at [449, 269] on link "Project Management Lead" at bounding box center [385, 261] width 127 height 16
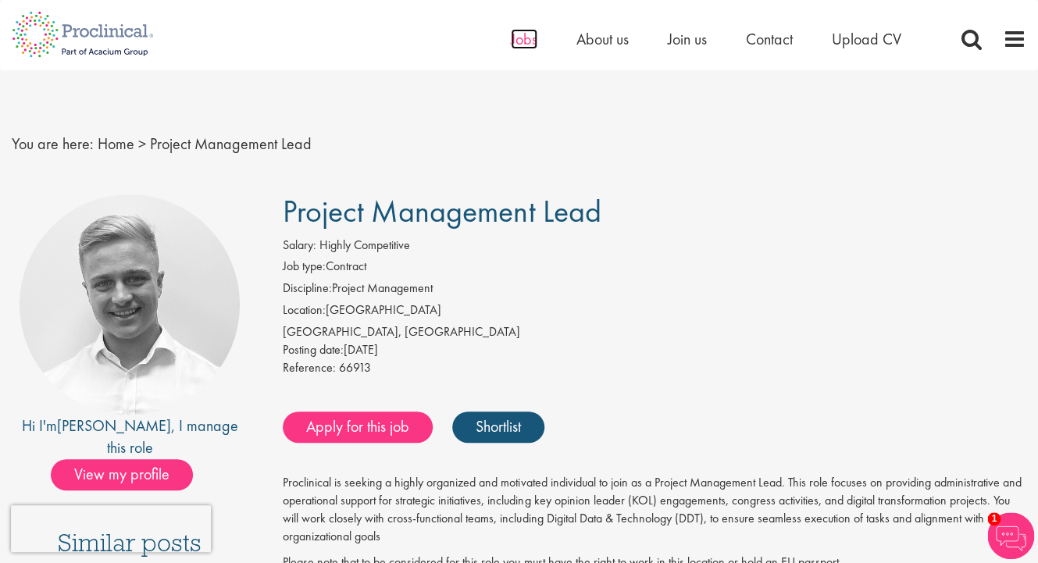
click at [525, 42] on span "Jobs" at bounding box center [524, 39] width 27 height 20
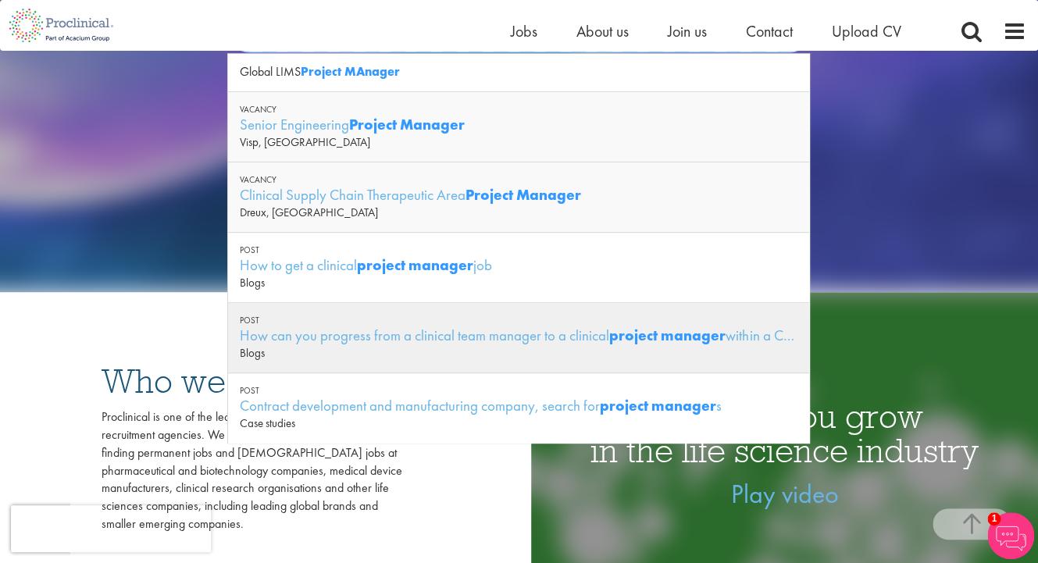
scroll to position [247, 0]
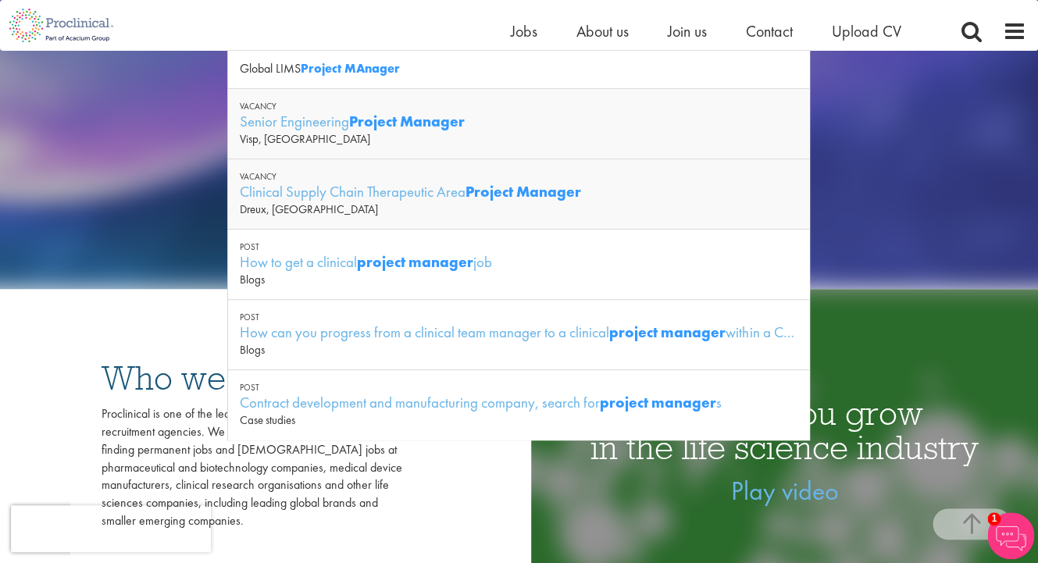
click at [171, 167] on div "See latest vacancies" at bounding box center [519, 176] width 757 height 177
